Goal: Consume media (video, audio)

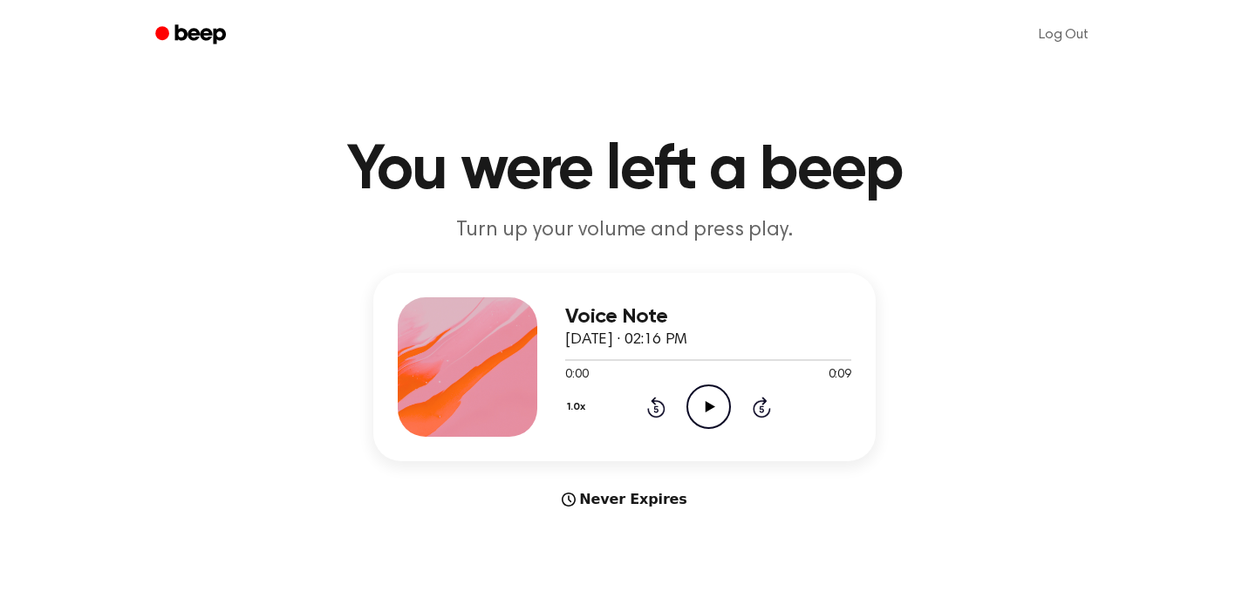
click at [705, 409] on icon at bounding box center [709, 406] width 10 height 11
click at [709, 405] on icon at bounding box center [709, 406] width 10 height 11
click at [709, 405] on icon "Pause Audio" at bounding box center [708, 407] width 44 height 44
click at [704, 413] on icon "Play Audio" at bounding box center [708, 407] width 44 height 44
click at [786, 361] on div at bounding box center [708, 359] width 286 height 14
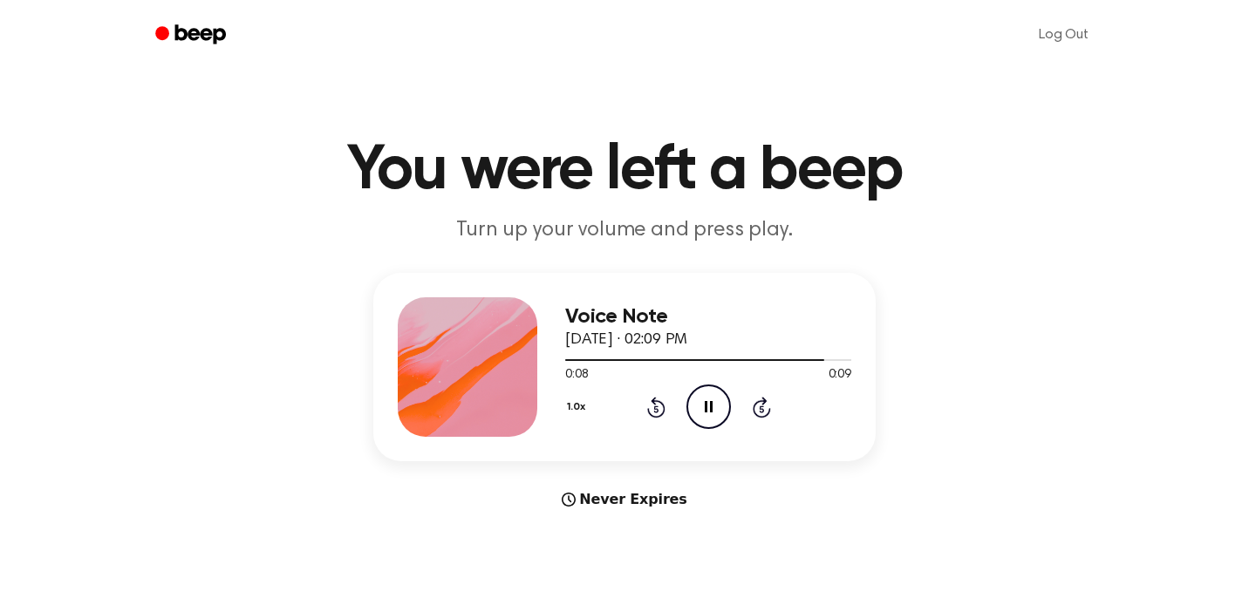
click at [695, 419] on icon "Pause Audio" at bounding box center [708, 407] width 44 height 44
